Goal: Transaction & Acquisition: Book appointment/travel/reservation

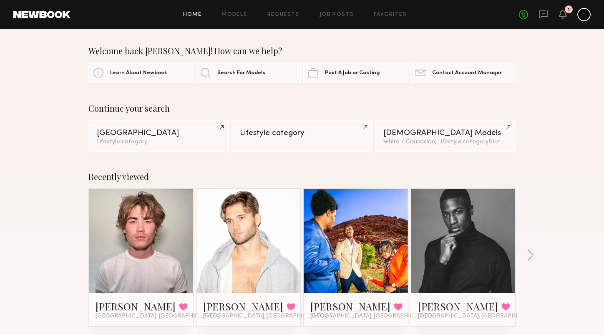
click at [455, 221] on link at bounding box center [463, 241] width 51 height 104
click at [145, 239] on link at bounding box center [140, 241] width 51 height 104
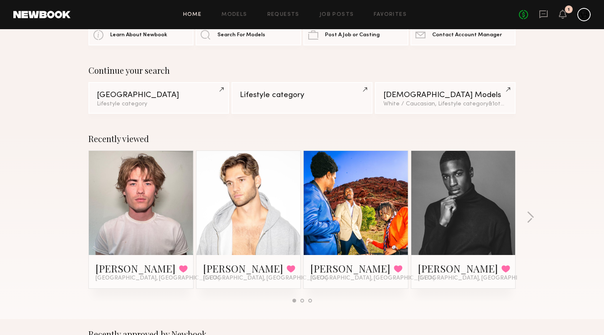
click at [355, 204] on link at bounding box center [355, 203] width 51 height 104
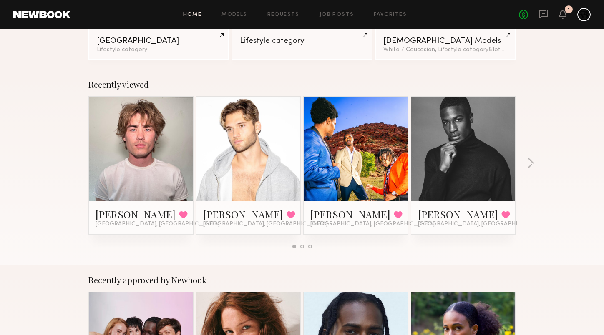
scroll to position [126, 0]
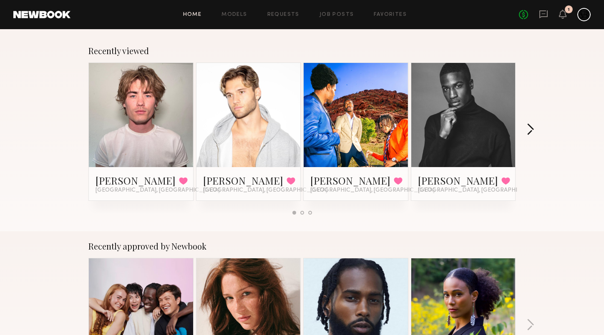
click at [530, 132] on button "button" at bounding box center [530, 130] width 8 height 14
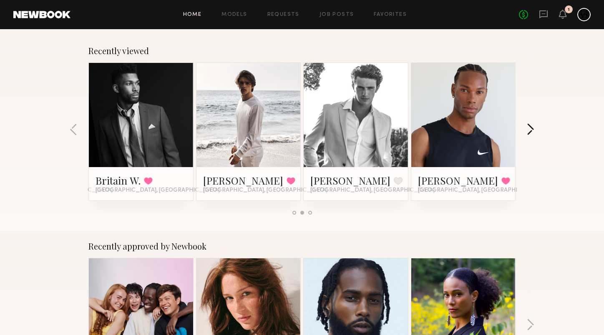
click at [530, 132] on button "button" at bounding box center [530, 130] width 8 height 14
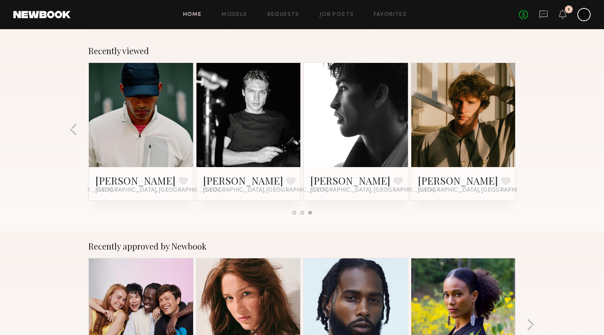
click at [136, 146] on link at bounding box center [140, 115] width 51 height 104
click at [258, 138] on link at bounding box center [248, 115] width 51 height 104
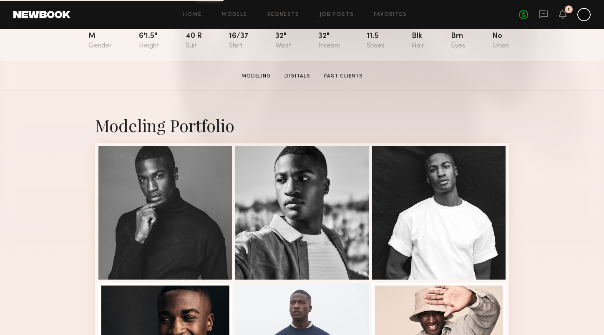
scroll to position [105, 0]
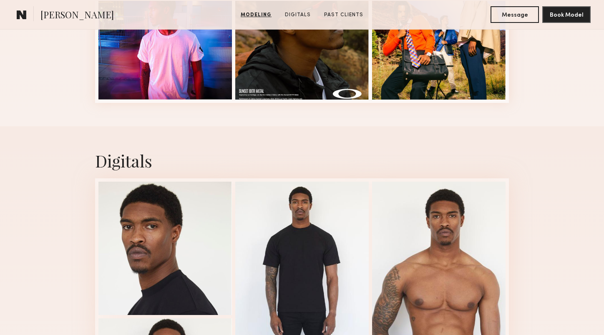
scroll to position [423, 0]
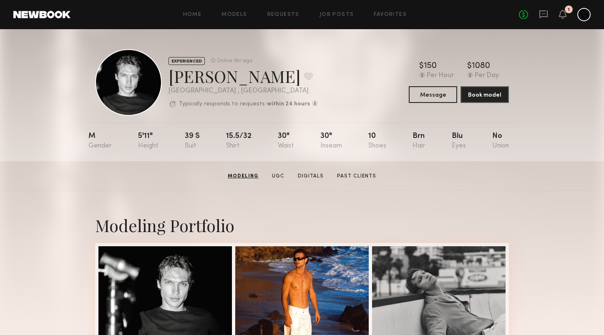
scroll to position [0, 0]
click at [240, 12] on div "Home Models Requests Job Posts Favorites Sign Out No fees up to $5,000 1" at bounding box center [330, 14] width 520 height 13
click at [237, 14] on link "Models" at bounding box center [233, 14] width 25 height 5
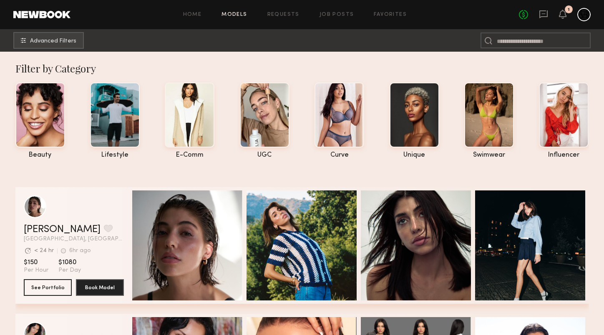
click at [72, 39] on span "Advanced Filters" at bounding box center [53, 41] width 46 height 6
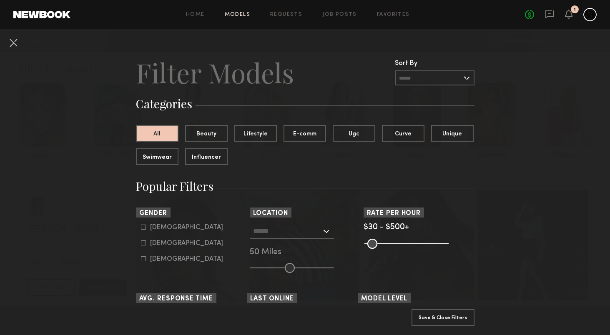
click at [165, 225] on div "[DEMOGRAPHIC_DATA]" at bounding box center [186, 227] width 73 height 5
type input "*"
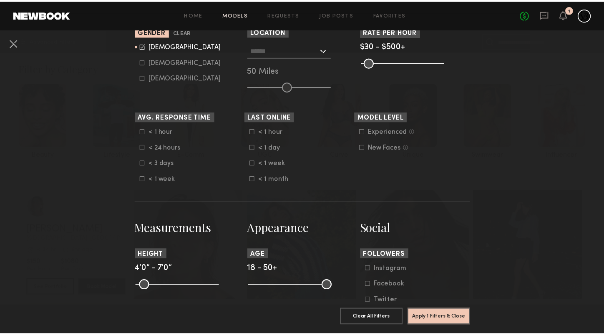
scroll to position [168, 0]
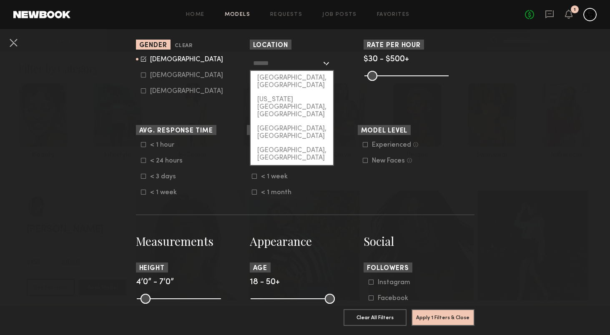
click at [284, 68] on input "text" at bounding box center [287, 63] width 68 height 14
click at [285, 77] on div "[GEOGRAPHIC_DATA], [GEOGRAPHIC_DATA]" at bounding box center [291, 82] width 83 height 22
type input "**********"
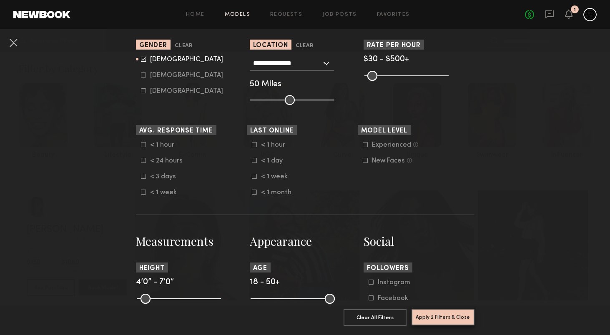
click at [451, 309] on button "Apply 2 Filters & Close" at bounding box center [442, 317] width 63 height 17
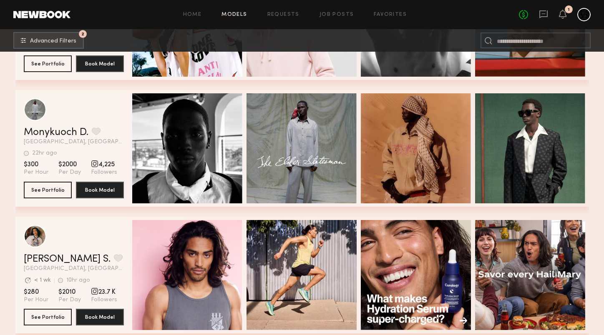
scroll to position [1514, 0]
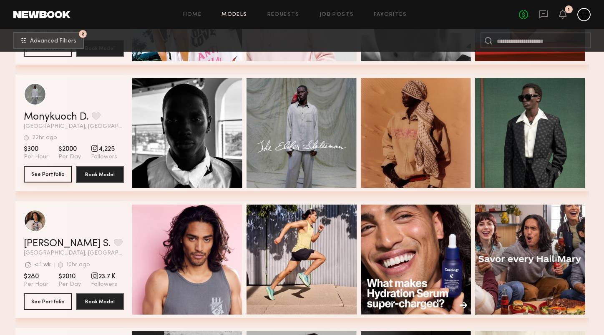
click at [53, 177] on button "See Portfolio" at bounding box center [48, 174] width 48 height 17
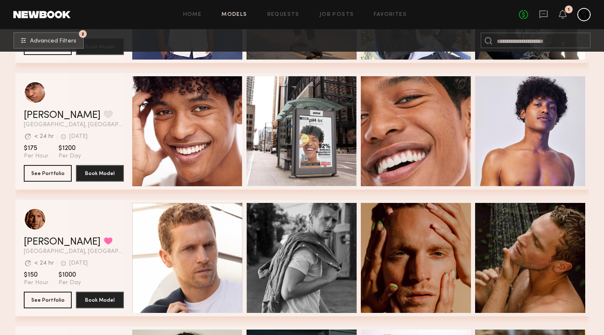
scroll to position [6882, 0]
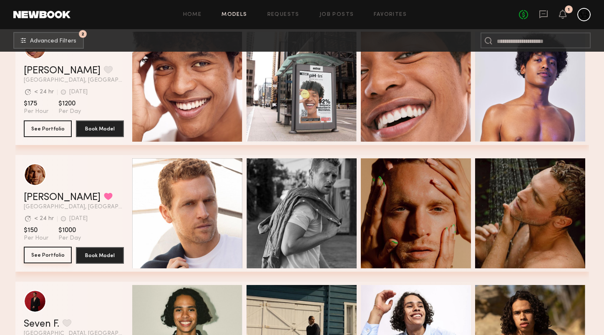
click at [48, 256] on button "See Portfolio" at bounding box center [48, 255] width 48 height 17
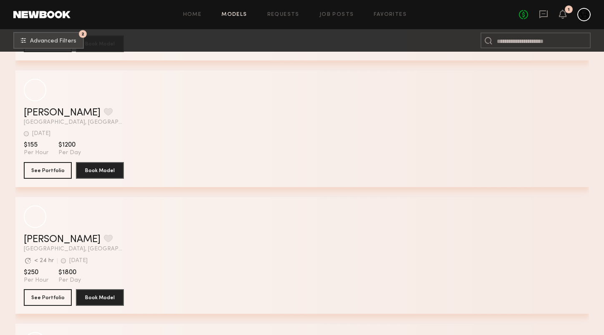
scroll to position [18117, 0]
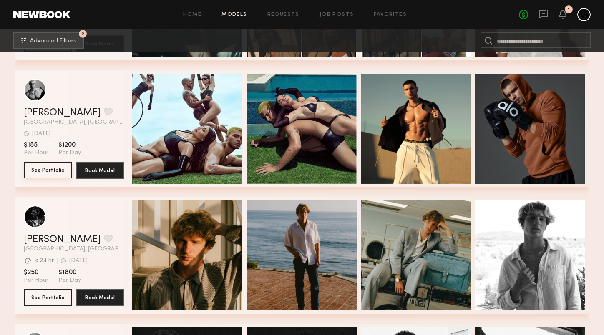
click at [60, 171] on button "See Portfolio" at bounding box center [48, 170] width 48 height 17
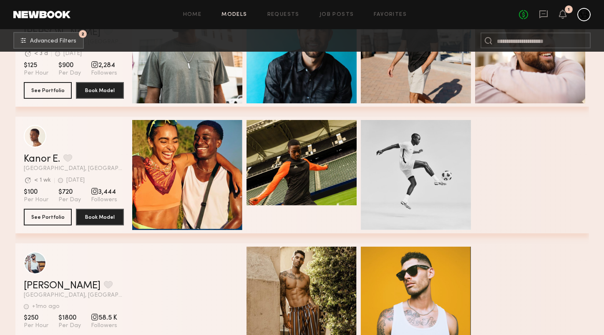
scroll to position [24161, 0]
